Goal: Information Seeking & Learning: Learn about a topic

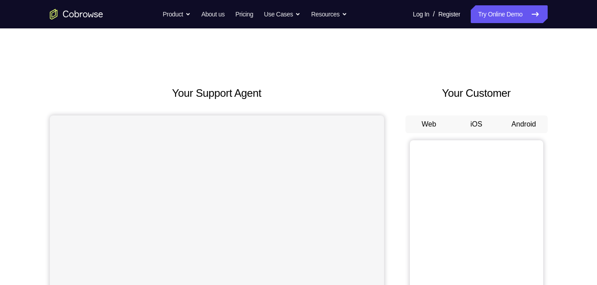
click at [522, 128] on button "Android" at bounding box center [524, 125] width 48 height 18
click at [515, 124] on button "Android" at bounding box center [524, 125] width 48 height 18
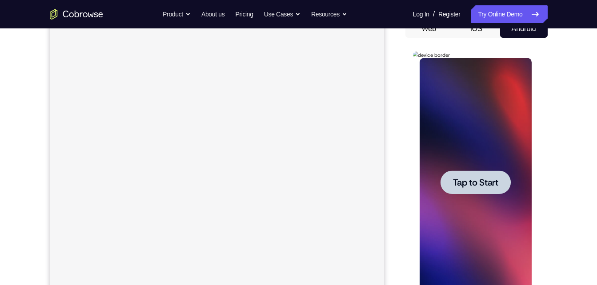
click at [473, 192] on div at bounding box center [475, 183] width 70 height 24
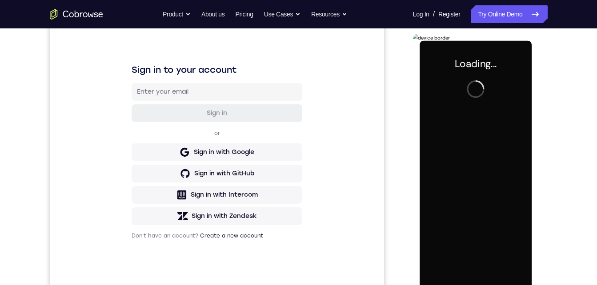
scroll to position [121, 0]
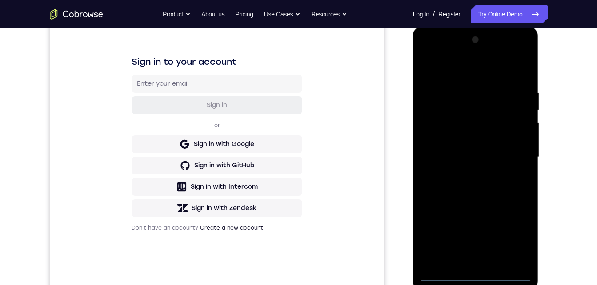
click at [476, 270] on div at bounding box center [476, 157] width 112 height 249
click at [472, 272] on div at bounding box center [476, 157] width 112 height 249
click at [476, 273] on div at bounding box center [476, 157] width 112 height 249
click at [508, 238] on div at bounding box center [476, 157] width 112 height 249
click at [437, 52] on div at bounding box center [476, 157] width 112 height 249
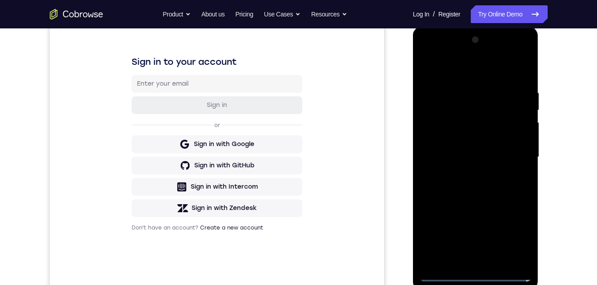
click at [511, 154] on div at bounding box center [476, 157] width 112 height 249
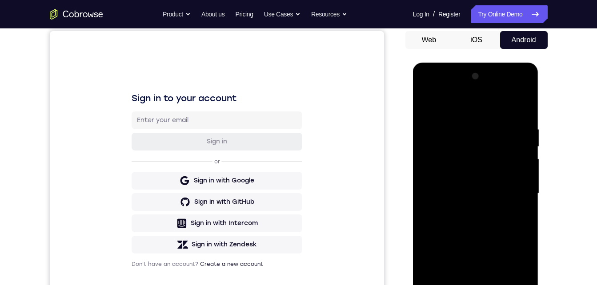
click at [466, 208] on div at bounding box center [476, 193] width 112 height 249
click at [460, 181] on div at bounding box center [476, 193] width 112 height 249
click at [444, 176] on div at bounding box center [476, 193] width 112 height 249
click at [439, 192] on div at bounding box center [476, 193] width 112 height 249
click at [447, 222] on div at bounding box center [476, 193] width 112 height 249
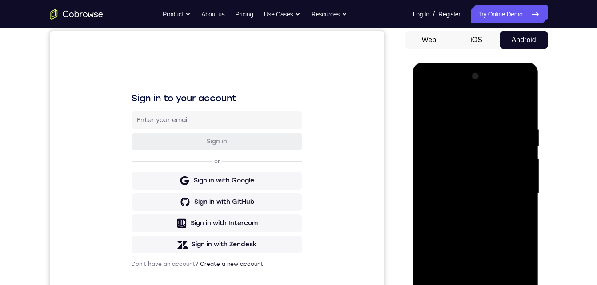
click at [447, 222] on div at bounding box center [476, 193] width 112 height 249
click at [523, 124] on div at bounding box center [476, 193] width 112 height 249
click at [463, 219] on div at bounding box center [476, 193] width 112 height 249
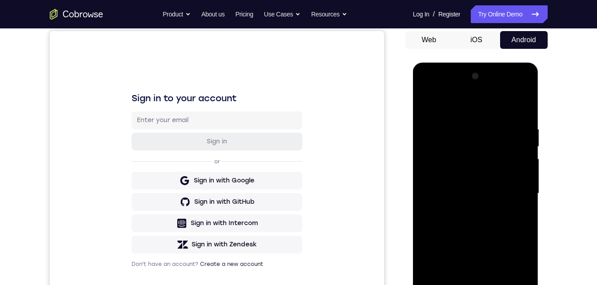
scroll to position [130, 0]
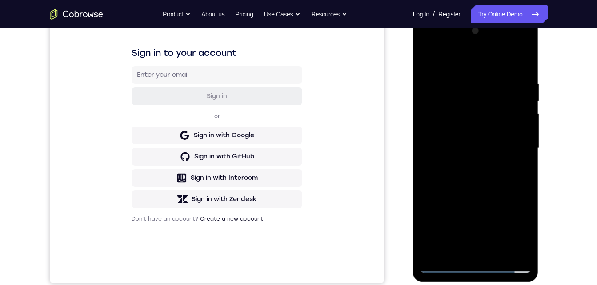
click at [468, 247] on div at bounding box center [476, 148] width 112 height 249
click at [452, 175] on div at bounding box center [476, 148] width 112 height 249
click at [465, 257] on div at bounding box center [476, 148] width 112 height 249
click at [460, 167] on div at bounding box center [476, 148] width 112 height 249
click at [463, 249] on div at bounding box center [476, 148] width 112 height 249
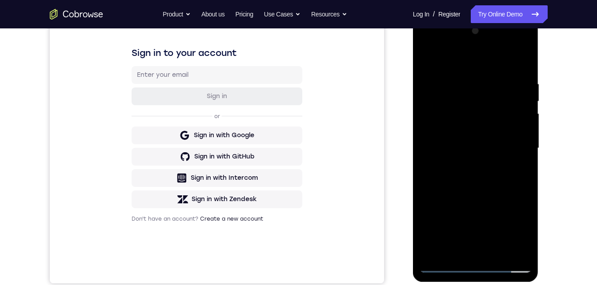
click at [472, 172] on div at bounding box center [476, 148] width 112 height 249
click at [462, 245] on div at bounding box center [476, 148] width 112 height 249
click at [461, 247] on div at bounding box center [476, 148] width 112 height 249
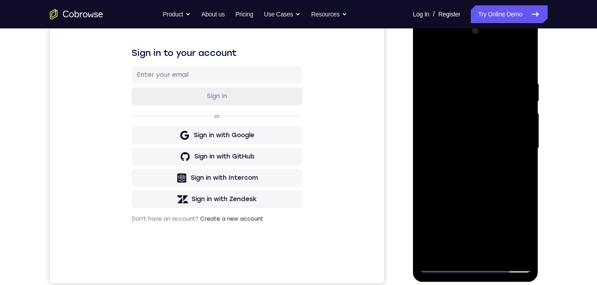
click at [461, 247] on div at bounding box center [476, 148] width 112 height 249
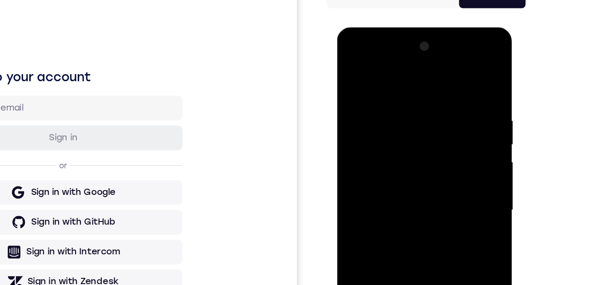
click at [442, 86] on div at bounding box center [400, 158] width 112 height 249
click at [442, 88] on div at bounding box center [400, 158] width 112 height 249
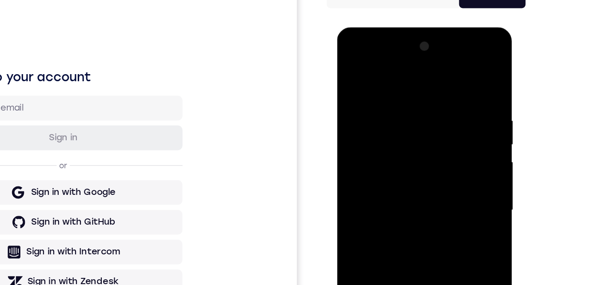
click at [442, 88] on div at bounding box center [400, 158] width 112 height 249
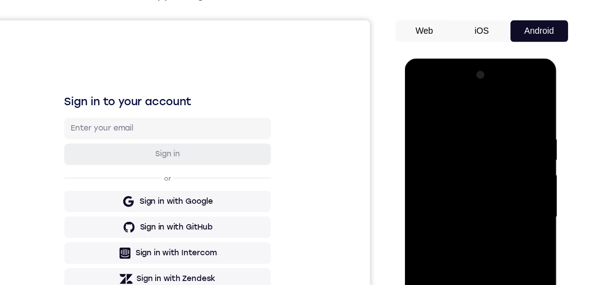
drag, startPoint x: 439, startPoint y: 100, endPoint x: 432, endPoint y: 59, distance: 41.8
click at [433, 59] on html "Online web based iOS Simulators and Android Emulators. Run iPhone, iPad, Mobile…" at bounding box center [467, 192] width 127 height 267
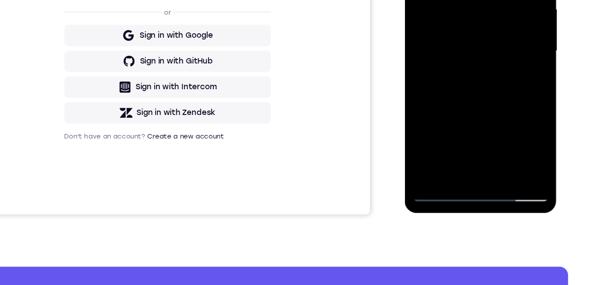
click at [468, 0] on div at bounding box center [467, 23] width 112 height 249
click at [504, 0] on div at bounding box center [467, 23] width 112 height 249
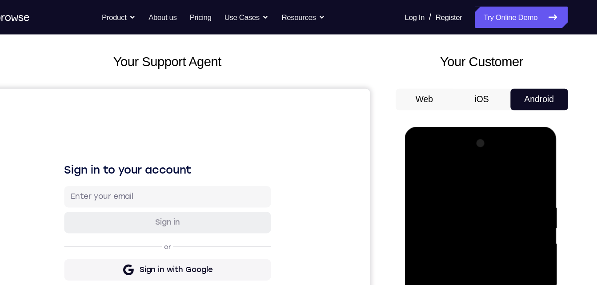
click at [447, 193] on div at bounding box center [467, 257] width 112 height 249
click at [503, 156] on div at bounding box center [467, 257] width 112 height 249
click at [441, 163] on div at bounding box center [467, 257] width 112 height 249
click at [440, 152] on div at bounding box center [467, 257] width 112 height 249
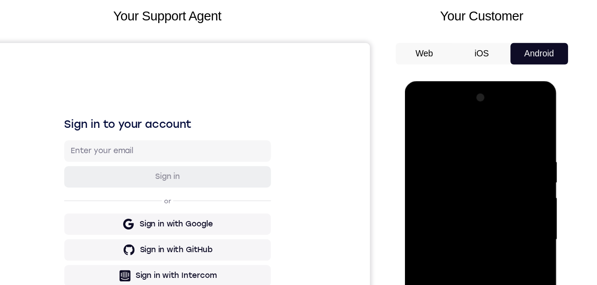
click at [509, 210] on div at bounding box center [467, 212] width 112 height 249
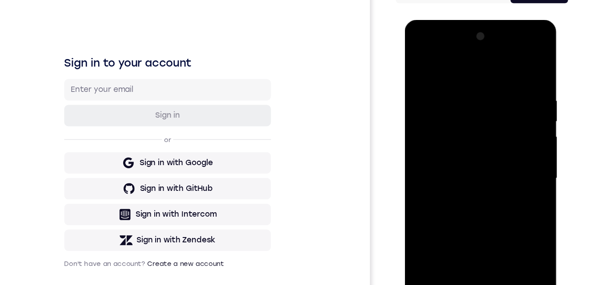
click at [468, 190] on div at bounding box center [467, 150] width 112 height 249
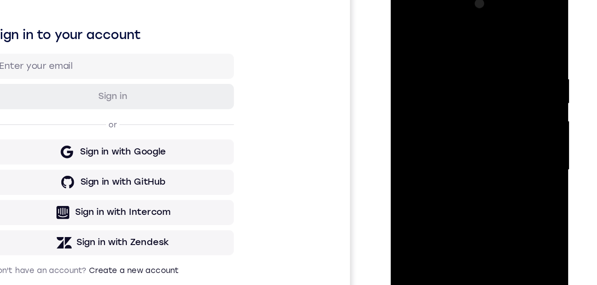
click at [503, 23] on div at bounding box center [454, 115] width 112 height 249
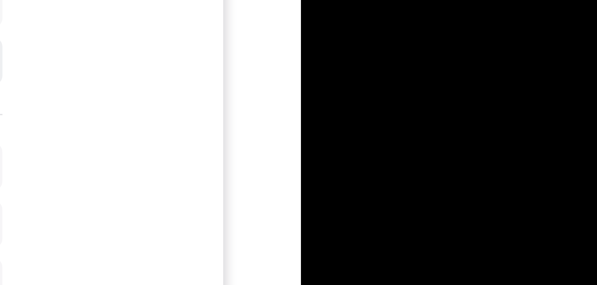
drag, startPoint x: 377, startPoint y: -61, endPoint x: 348, endPoint y: -55, distance: 29.1
drag, startPoint x: 329, startPoint y: -70, endPoint x: 328, endPoint y: -55, distance: 15.1
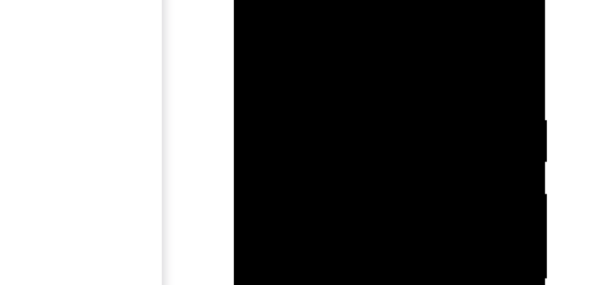
click at [248, 0] on div at bounding box center [296, 84] width 112 height 249
click at [286, 77] on div at bounding box center [296, 84] width 112 height 249
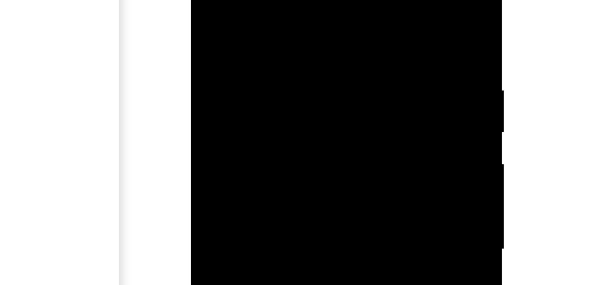
click at [298, 76] on div at bounding box center [253, 54] width 112 height 249
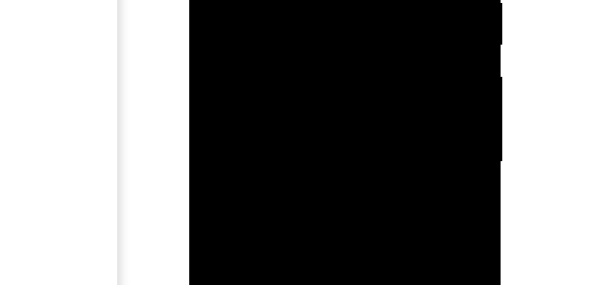
click at [208, 0] on div at bounding box center [252, 84] width 112 height 249
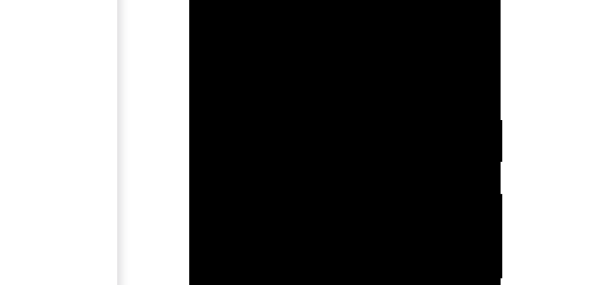
click at [243, 12] on div at bounding box center [252, 84] width 112 height 249
click at [302, 9] on div at bounding box center [252, 18] width 112 height 249
click at [298, 40] on div at bounding box center [252, 18] width 112 height 249
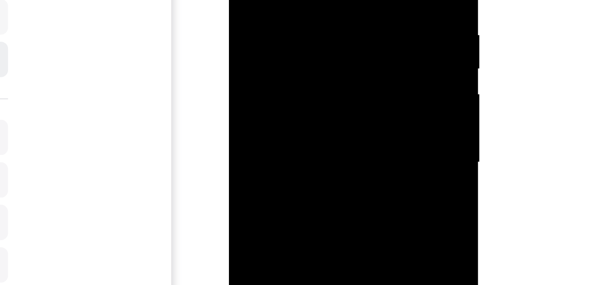
click at [341, 27] on div at bounding box center [291, 32] width 112 height 249
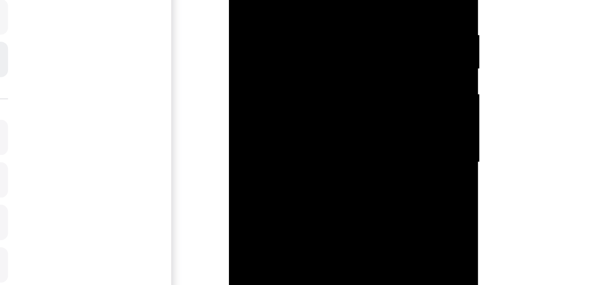
click at [341, 27] on div at bounding box center [291, 32] width 112 height 249
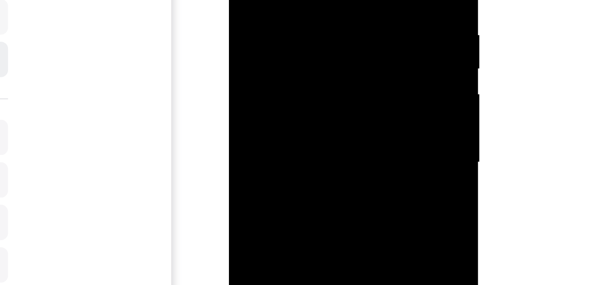
click at [341, 27] on div at bounding box center [291, 32] width 112 height 249
click at [341, 82] on div at bounding box center [291, 88] width 112 height 249
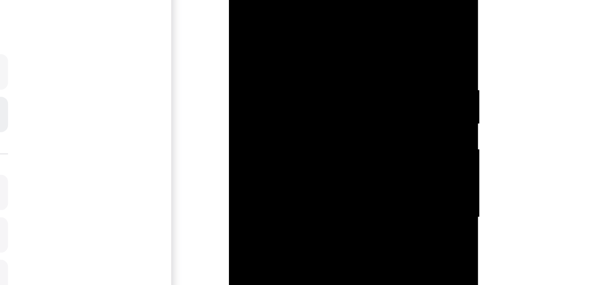
click at [341, 82] on div at bounding box center [291, 88] width 112 height 249
click at [327, 189] on div at bounding box center [291, 88] width 112 height 249
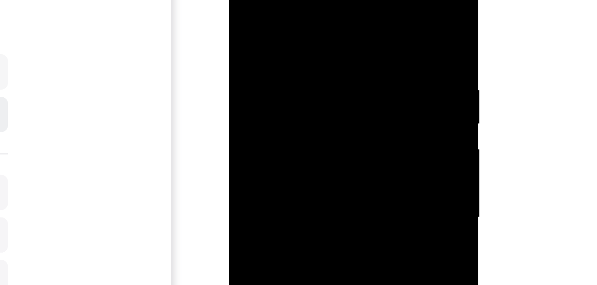
click at [340, 66] on div at bounding box center [291, 88] width 112 height 249
click at [340, 1] on div at bounding box center [291, 88] width 112 height 249
drag, startPoint x: 322, startPoint y: 18, endPoint x: 285, endPoint y: 22, distance: 37.1
click at [284, 22] on div at bounding box center [291, 88] width 112 height 249
drag, startPoint x: 328, startPoint y: 21, endPoint x: 278, endPoint y: 26, distance: 49.6
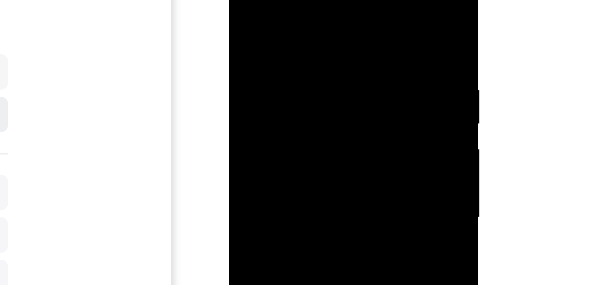
click at [276, 27] on div at bounding box center [291, 88] width 112 height 249
drag, startPoint x: 320, startPoint y: 20, endPoint x: 283, endPoint y: 23, distance: 37.9
click at [281, 24] on div at bounding box center [291, 88] width 112 height 249
drag, startPoint x: 338, startPoint y: 19, endPoint x: 285, endPoint y: 24, distance: 53.2
click at [284, 24] on div at bounding box center [291, 88] width 112 height 249
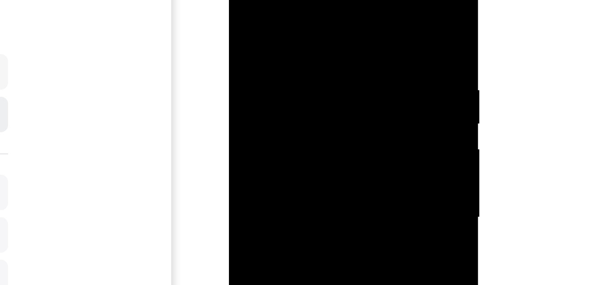
drag, startPoint x: 335, startPoint y: 17, endPoint x: 280, endPoint y: 24, distance: 55.1
click at [276, 21] on div at bounding box center [291, 88] width 112 height 249
click at [288, 24] on div at bounding box center [291, 88] width 112 height 249
click at [339, 16] on div at bounding box center [291, 100] width 112 height 249
click at [311, 206] on div at bounding box center [291, 100] width 112 height 249
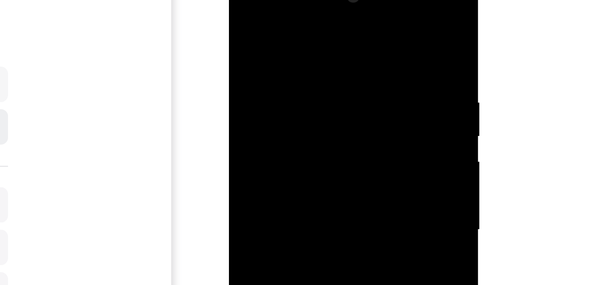
drag, startPoint x: 311, startPoint y: 206, endPoint x: 303, endPoint y: 139, distance: 67.6
click at [303, 139] on div at bounding box center [291, 100] width 112 height 249
drag, startPoint x: 296, startPoint y: 166, endPoint x: 285, endPoint y: 128, distance: 40.0
click at [285, 128] on div at bounding box center [291, 100] width 112 height 249
drag, startPoint x: 284, startPoint y: 124, endPoint x: 281, endPoint y: 171, distance: 47.2
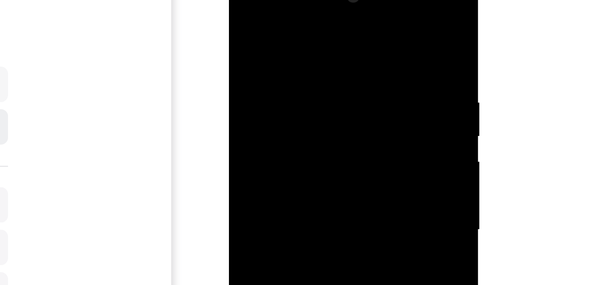
click at [281, 171] on div at bounding box center [291, 100] width 112 height 249
click at [260, 236] on html "Online web based iOS Simulators and Android Emulators. Run iPhone, iPad, Mobile…" at bounding box center [291, 102] width 127 height 267
drag, startPoint x: 272, startPoint y: 141, endPoint x: 273, endPoint y: 210, distance: 68.9
click at [273, 211] on div at bounding box center [291, 100] width 112 height 249
drag, startPoint x: 280, startPoint y: 163, endPoint x: 279, endPoint y: 176, distance: 12.9
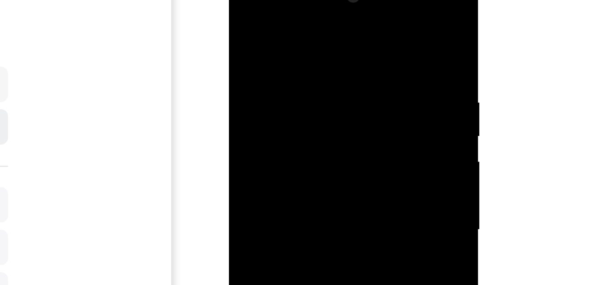
click at [279, 177] on div at bounding box center [291, 100] width 112 height 249
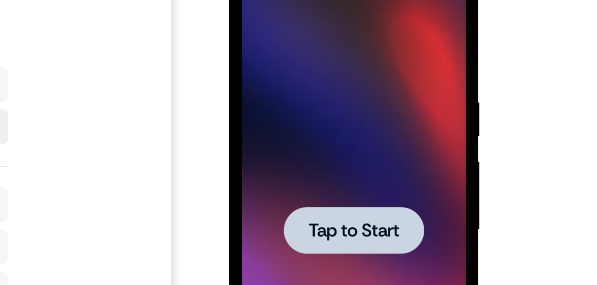
scroll to position [140, 0]
